Goal: Check status: Check status

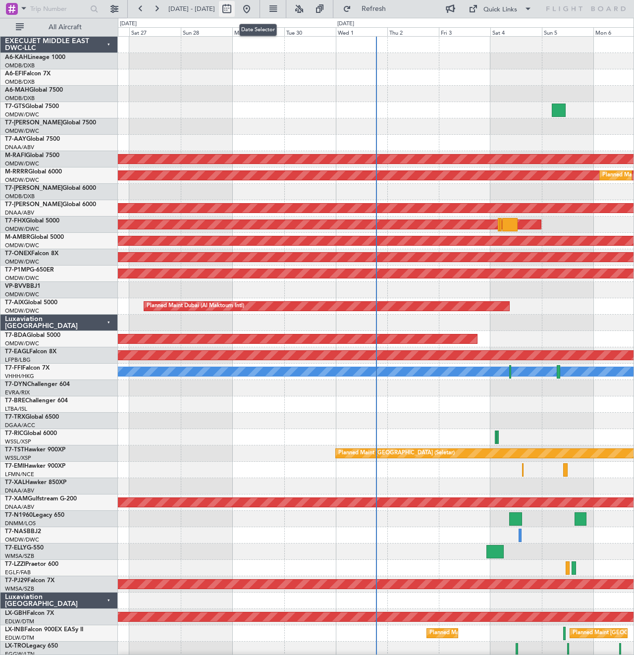
click at [235, 11] on button at bounding box center [227, 9] width 16 height 16
select select "9"
select select "2025"
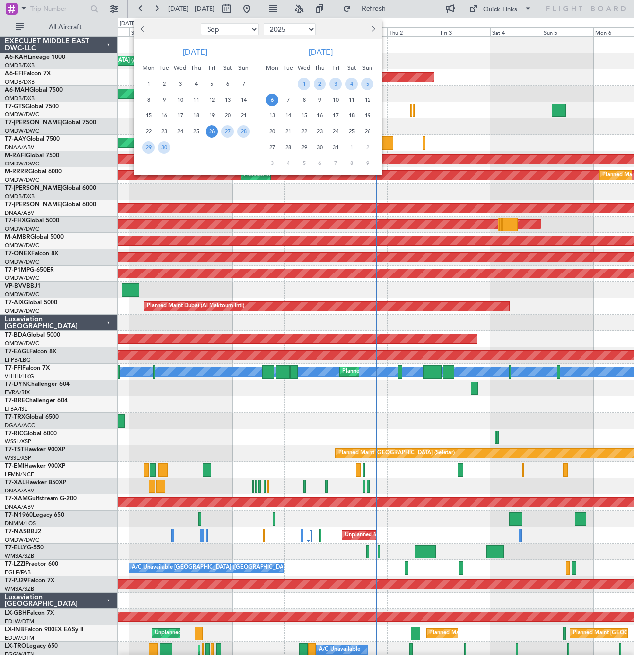
click at [243, 27] on select "Jan Feb Mar Apr May Jun [DATE] Aug Sep Oct Nov Dec" at bounding box center [230, 29] width 58 height 12
select select "6"
click at [201, 23] on select "Jan Feb Mar Apr May Jun [DATE] Aug Sep Oct Nov Dec" at bounding box center [230, 29] width 58 height 12
click at [176, 149] on span "25" at bounding box center [180, 147] width 12 height 12
click at [199, 149] on span "26" at bounding box center [196, 147] width 12 height 12
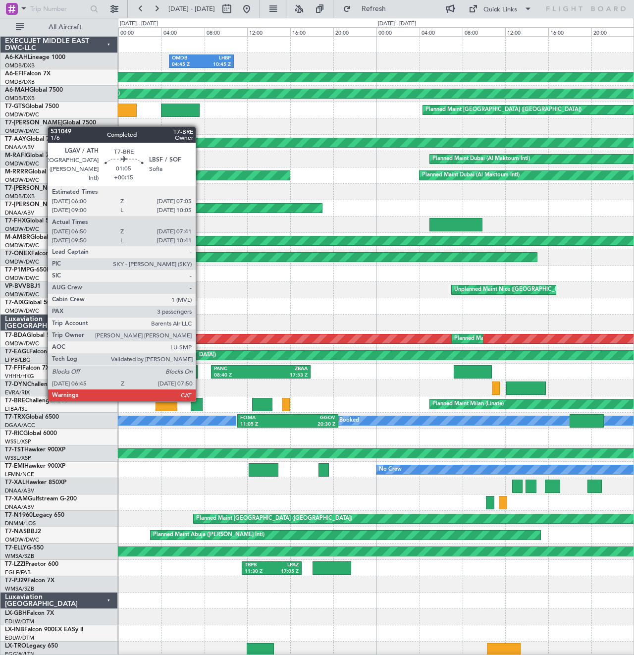
click at [200, 401] on div at bounding box center [197, 404] width 12 height 13
